Goal: Check status: Check status

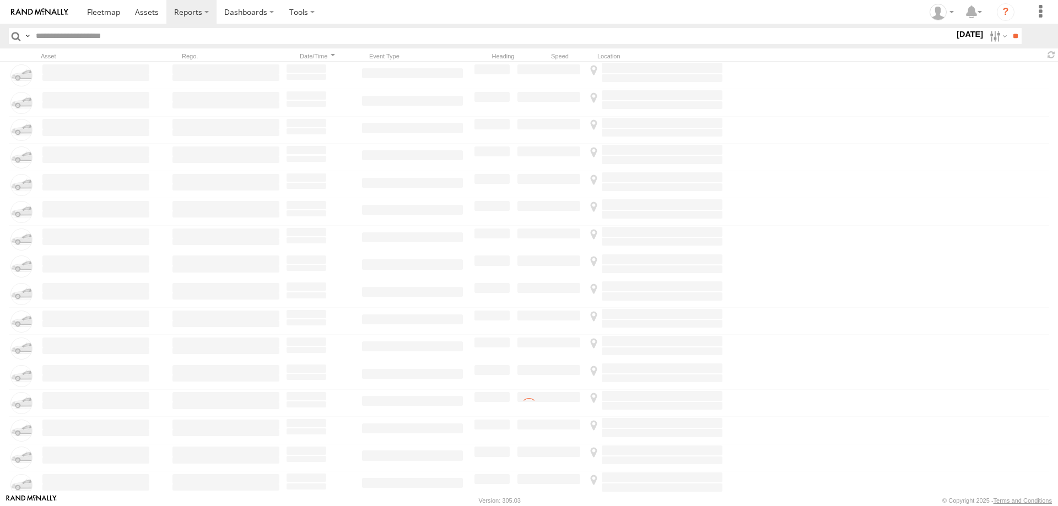
click at [989, 37] on label at bounding box center [997, 36] width 24 height 16
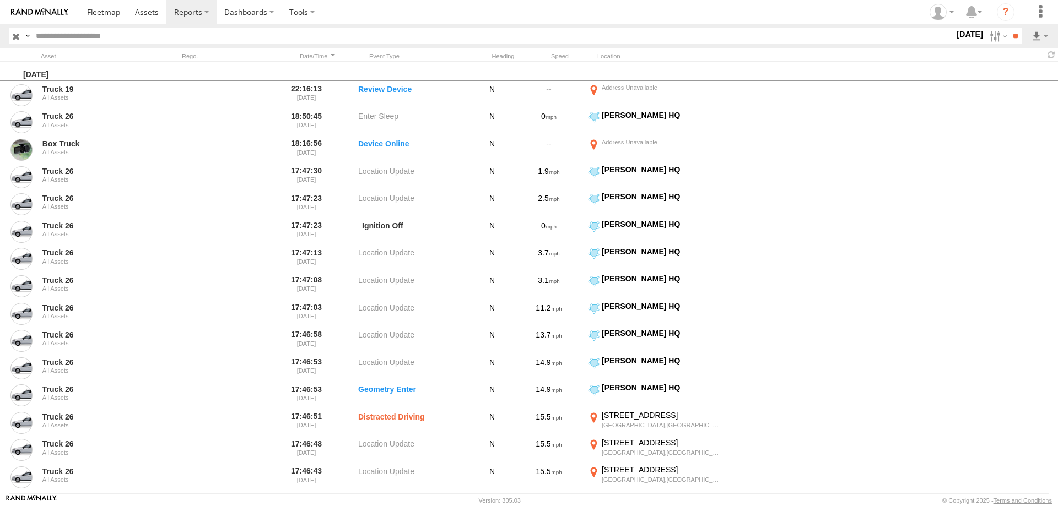
click at [0, 0] on label at bounding box center [0, 0] width 0 height 0
click at [1008, 34] on input "**" at bounding box center [1014, 36] width 13 height 16
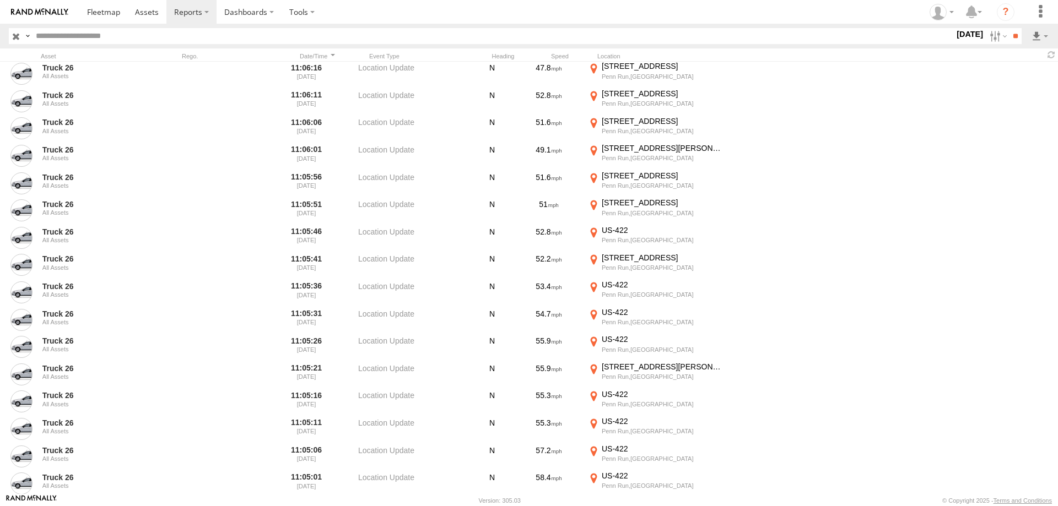
scroll to position [4019, 0]
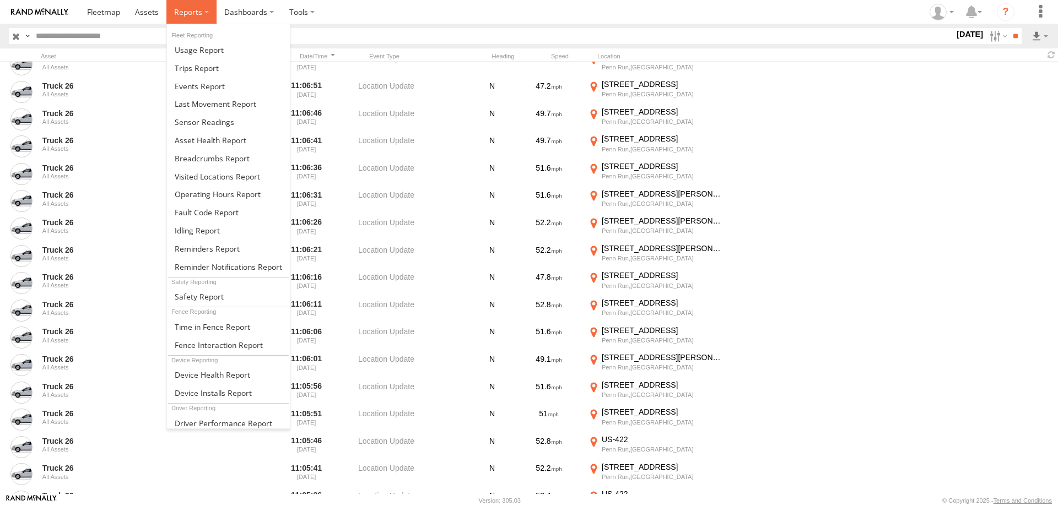
click at [197, 11] on span at bounding box center [188, 12] width 28 height 10
click at [200, 84] on span at bounding box center [200, 86] width 50 height 10
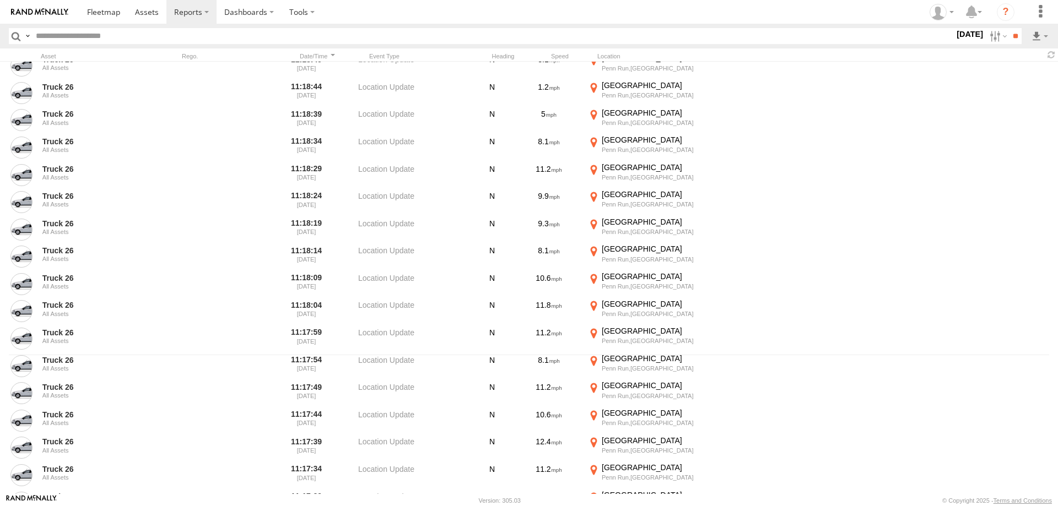
scroll to position [159, 0]
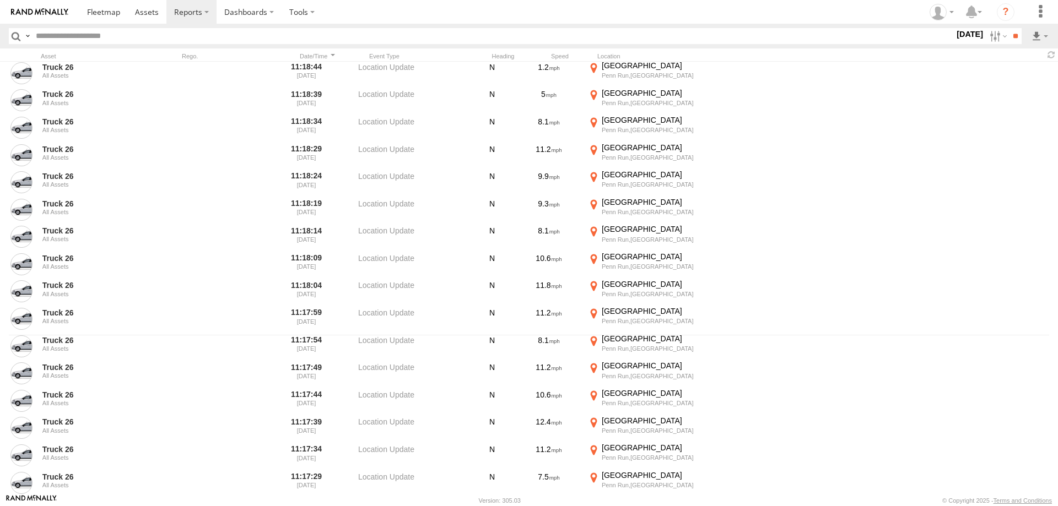
click at [34, 16] on link at bounding box center [39, 12] width 79 height 24
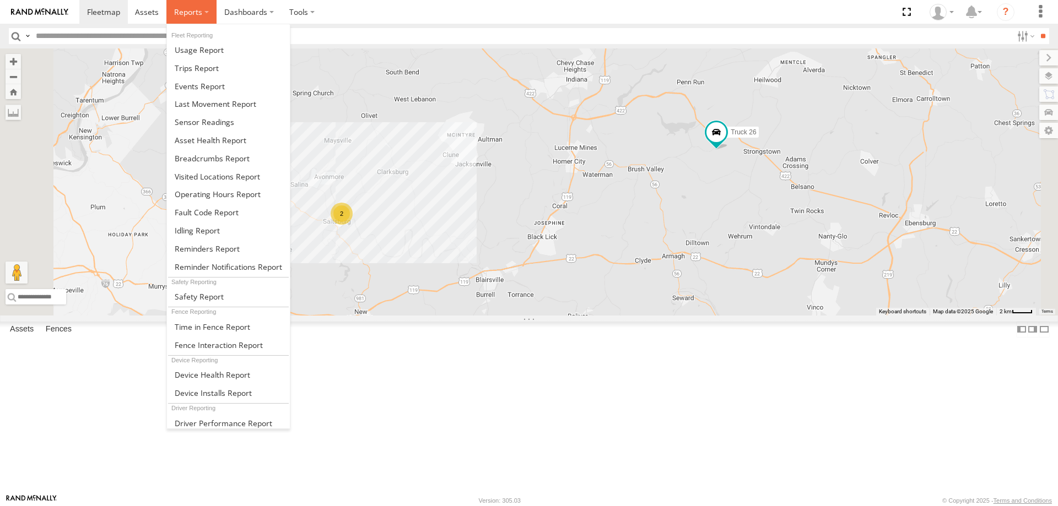
click at [203, 17] on label at bounding box center [191, 12] width 50 height 24
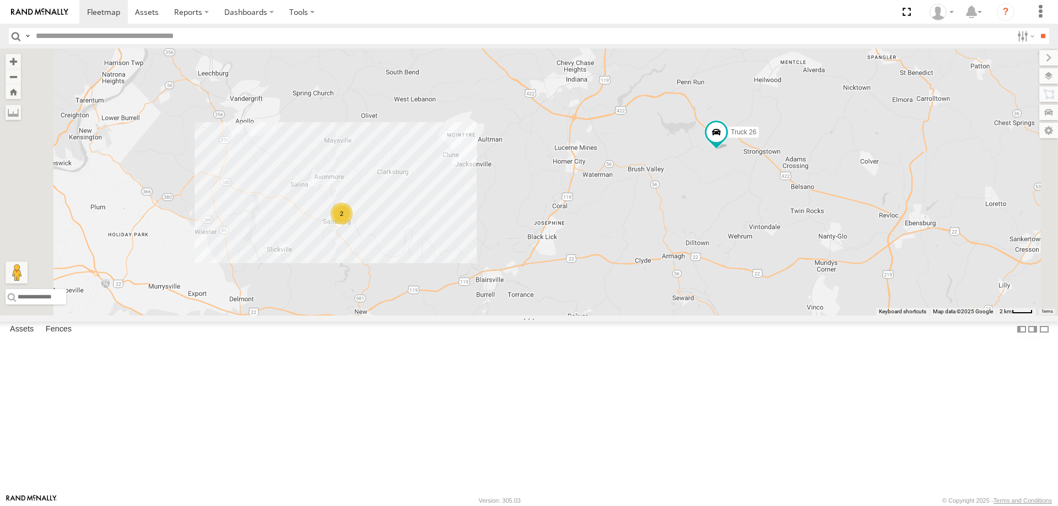
click at [0, 0] on div "Truck 19" at bounding box center [0, 0] width 0 height 0
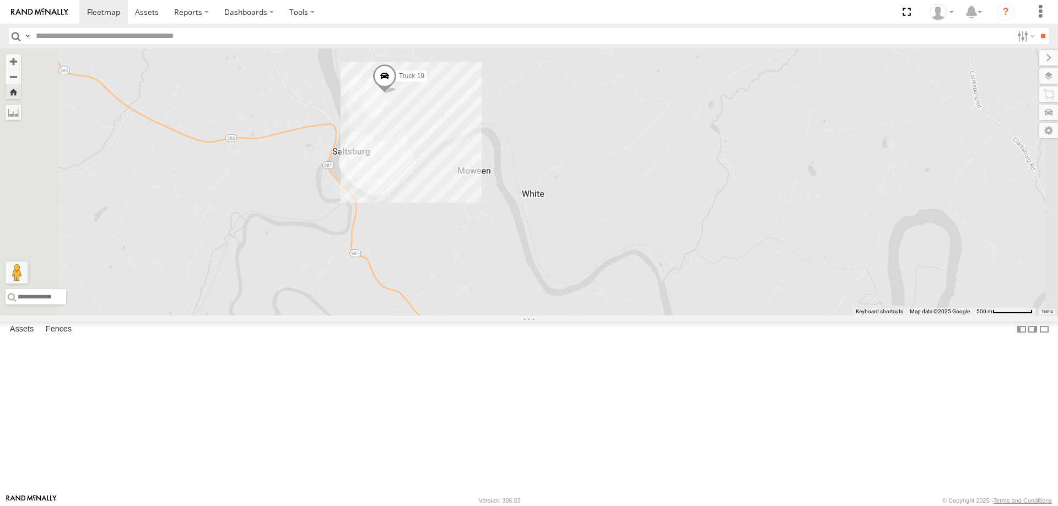
drag, startPoint x: 486, startPoint y: 172, endPoint x: 480, endPoint y: 214, distance: 42.9
click at [480, 214] on div "Truck 19" at bounding box center [529, 181] width 1058 height 267
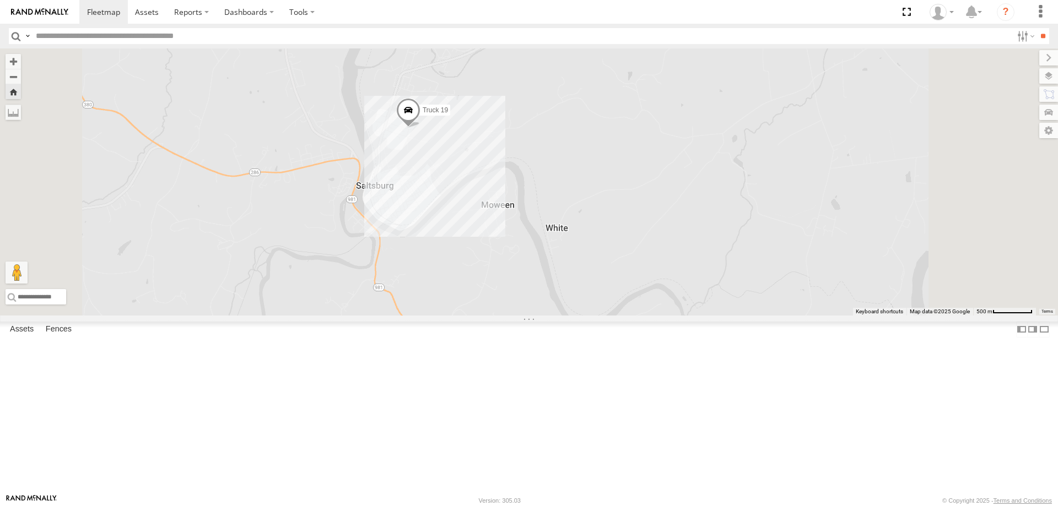
click at [426, 24] on section at bounding box center [566, 12] width 975 height 24
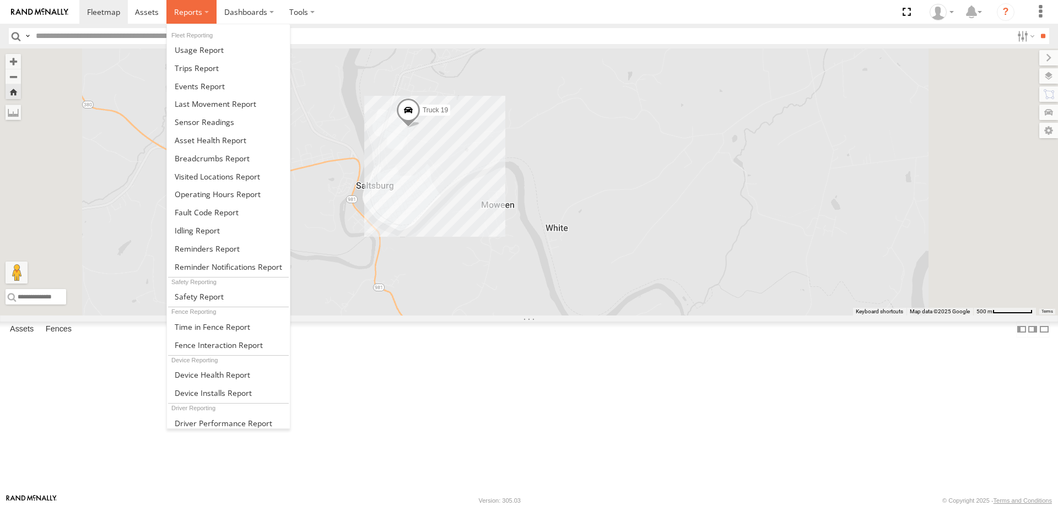
click at [183, 9] on span at bounding box center [188, 12] width 28 height 10
click at [204, 82] on span at bounding box center [200, 86] width 50 height 10
